Goal: Information Seeking & Learning: Learn about a topic

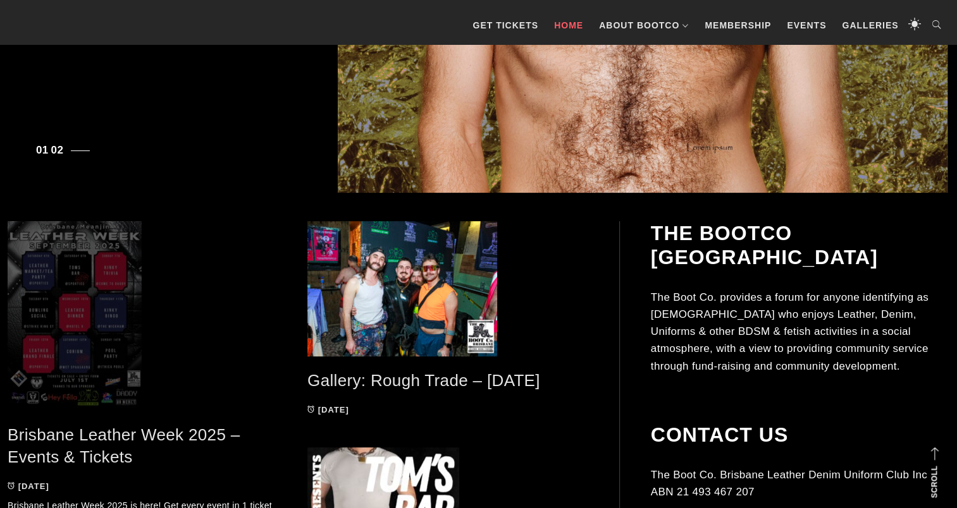
scroll to position [443, 0]
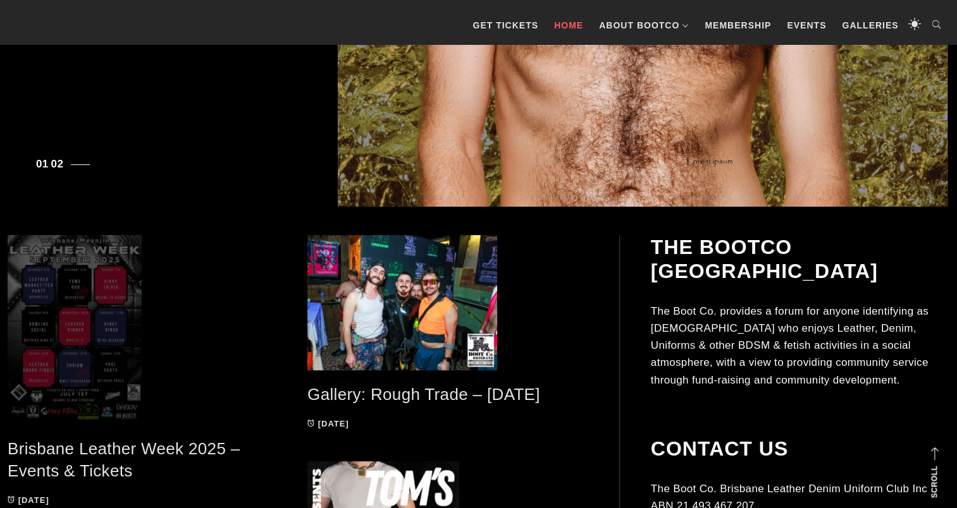
click at [85, 302] on span at bounding box center [148, 330] width 281 height 190
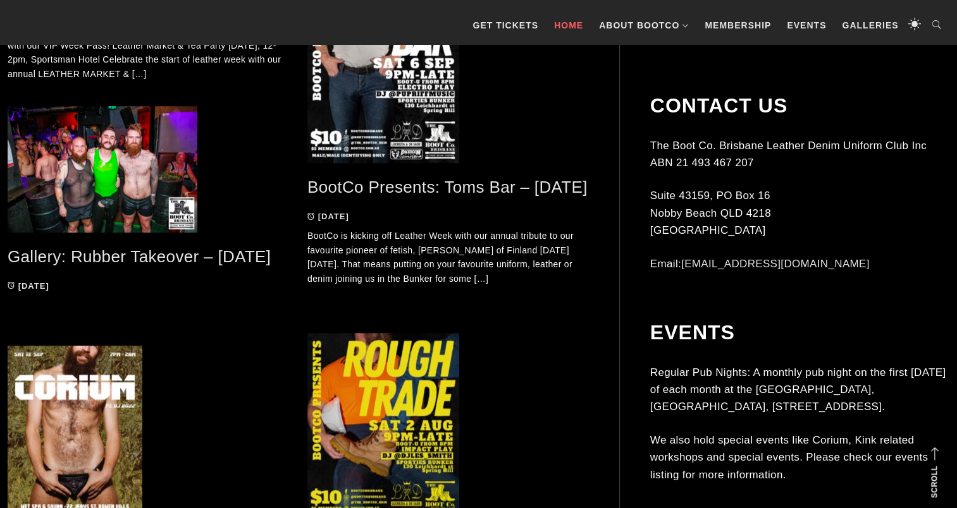
scroll to position [1075, 0]
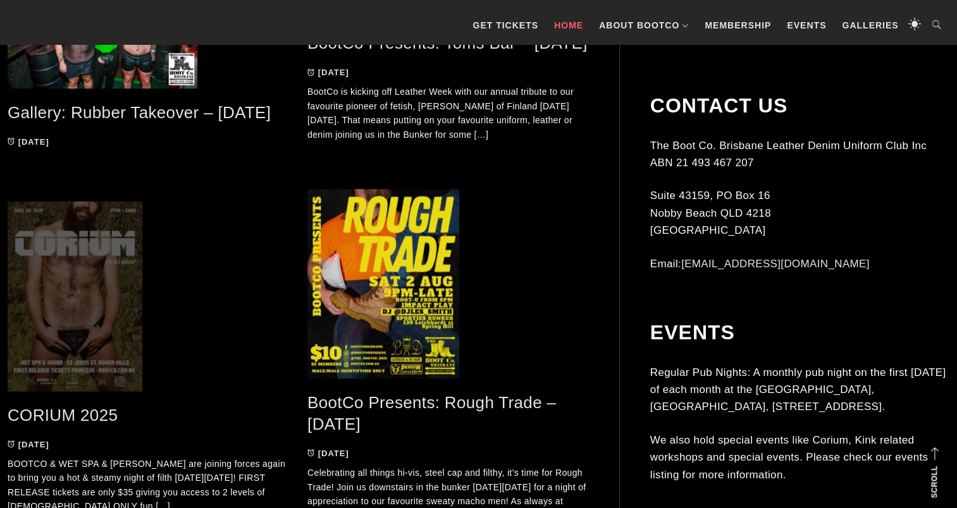
click at [95, 321] on span at bounding box center [148, 297] width 281 height 190
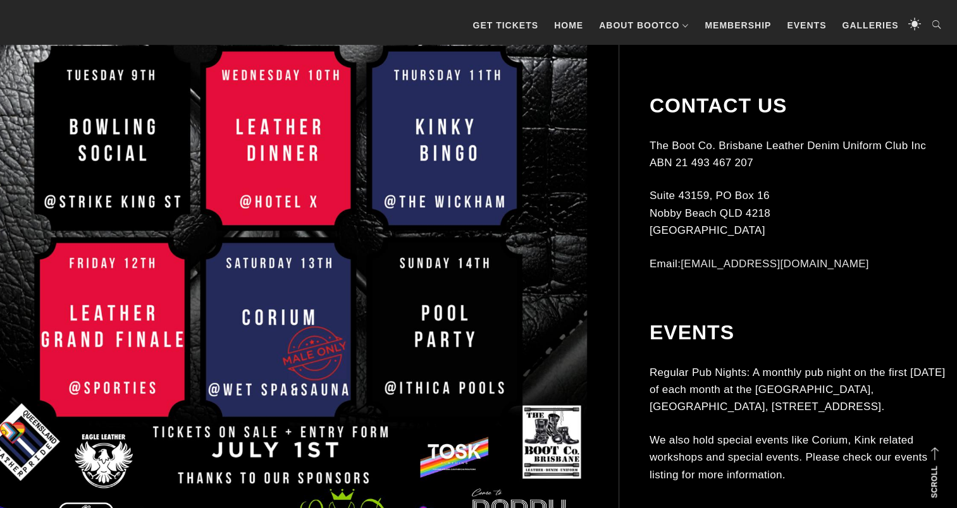
scroll to position [675, 0]
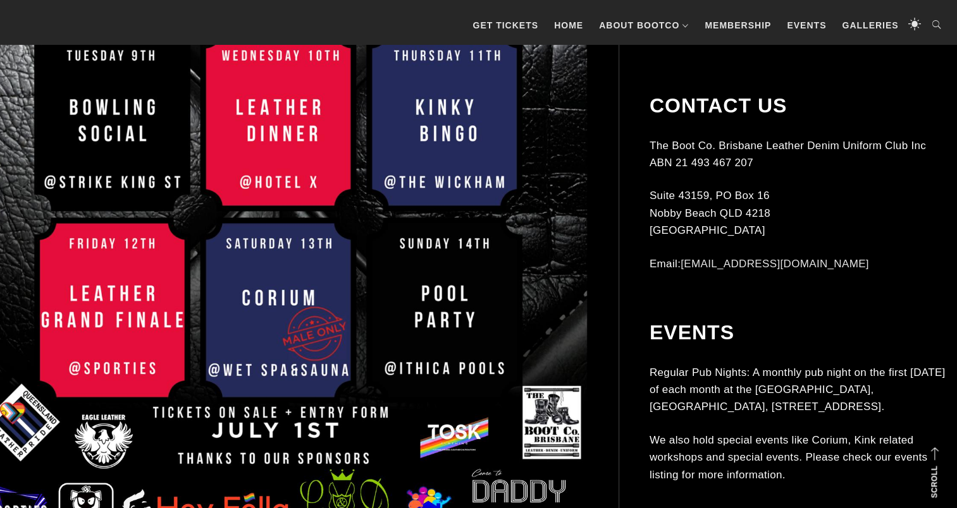
click at [286, 305] on img at bounding box center [278, 134] width 618 height 874
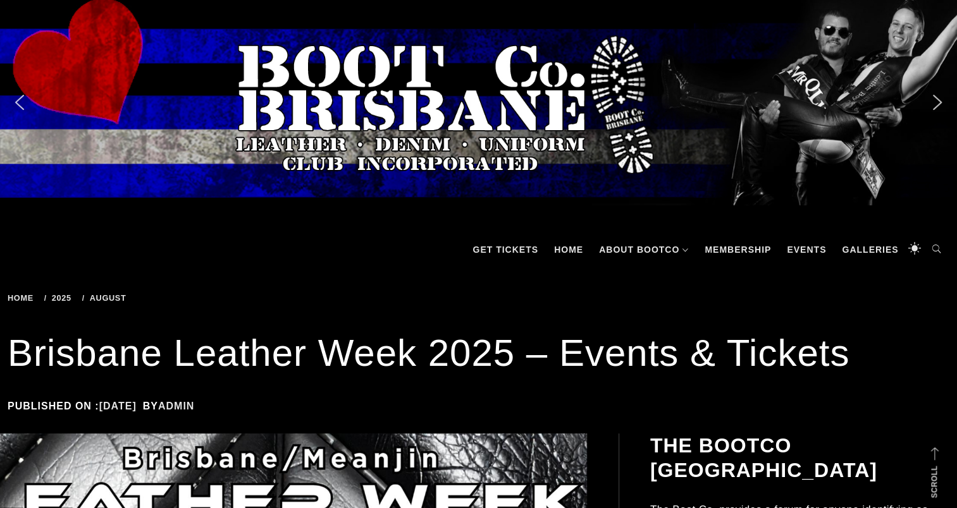
scroll to position [0, 0]
